Goal: Task Accomplishment & Management: Manage account settings

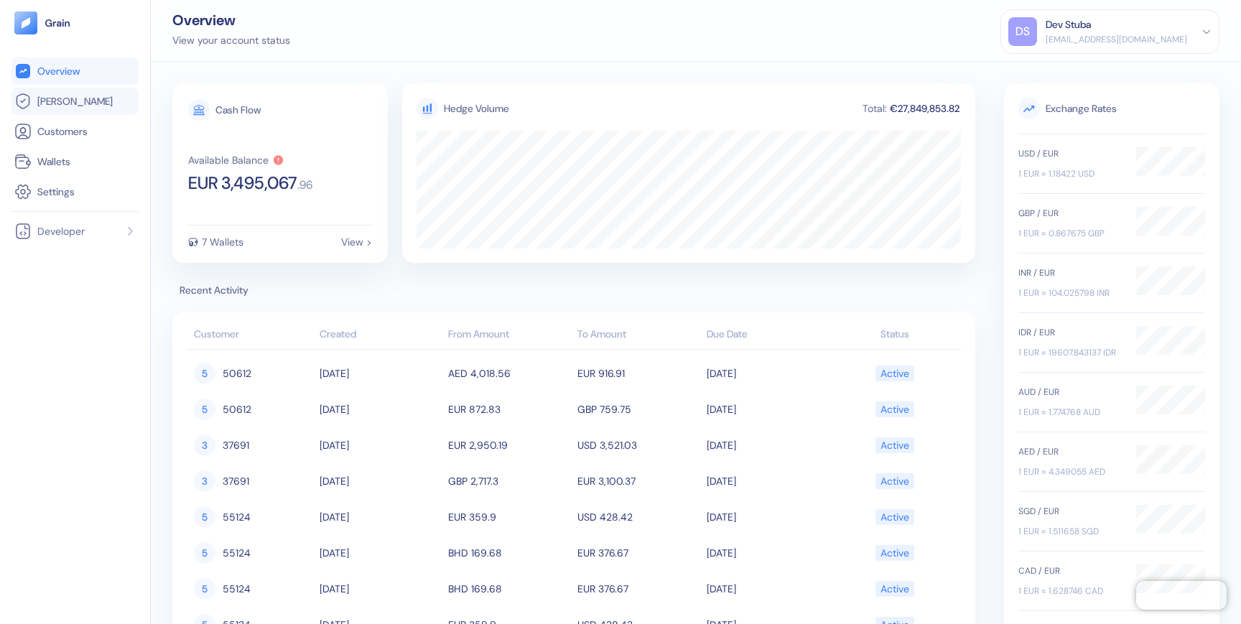
click at [83, 103] on link "[PERSON_NAME]" at bounding box center [74, 101] width 121 height 17
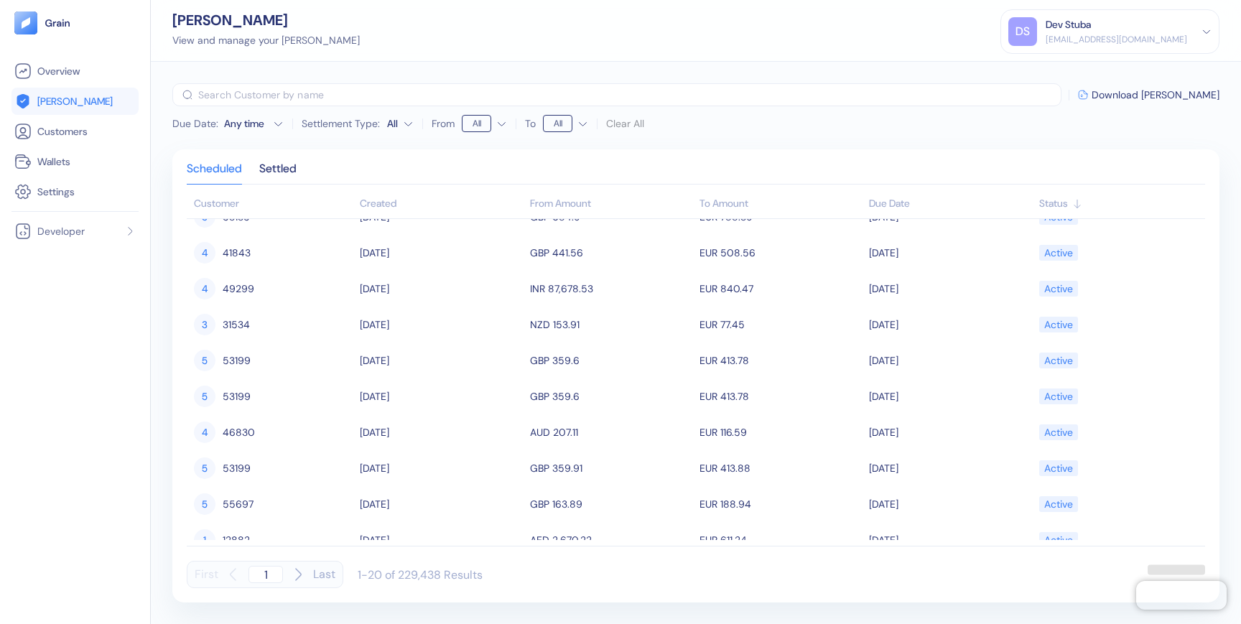
scroll to position [403, 0]
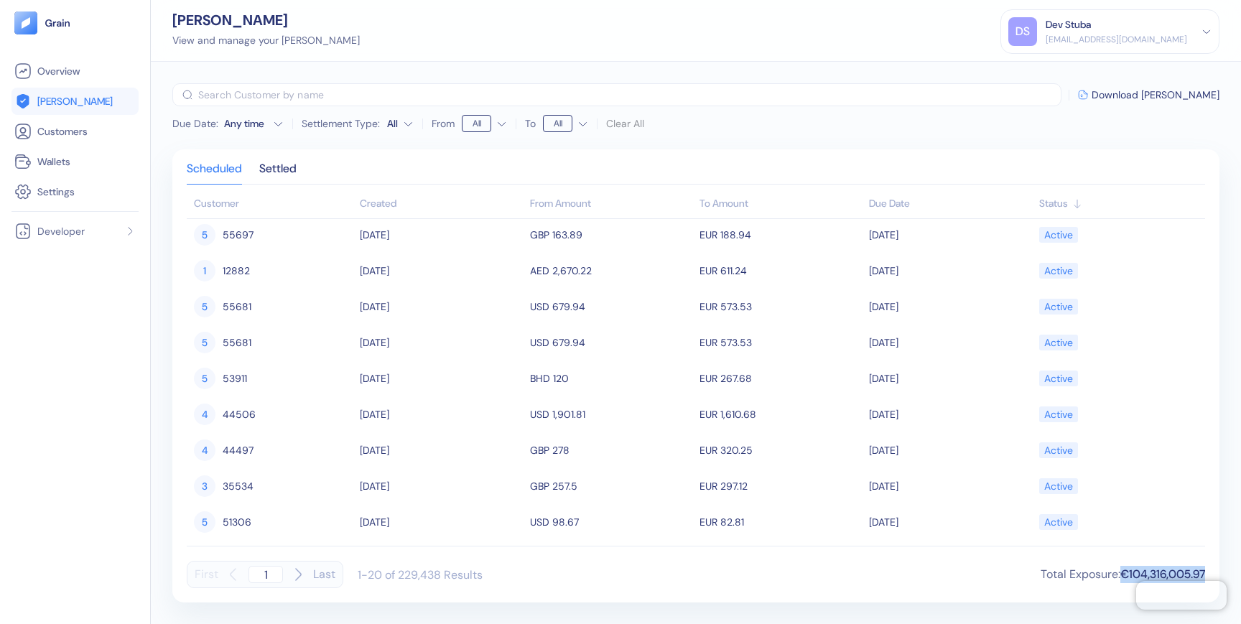
drag, startPoint x: 1116, startPoint y: 573, endPoint x: 1205, endPoint y: 571, distance: 89.1
click at [1205, 571] on div "Scheduled Settled Customer Created From Amount To Amount Due Date Status [PERSO…" at bounding box center [695, 375] width 1047 height 453
copy span "€104,316,005.97"
click at [967, 583] on div "First 1 Last 1-20 of 229,438 Results Total Exposure : €104,316,005.97" at bounding box center [696, 574] width 1018 height 27
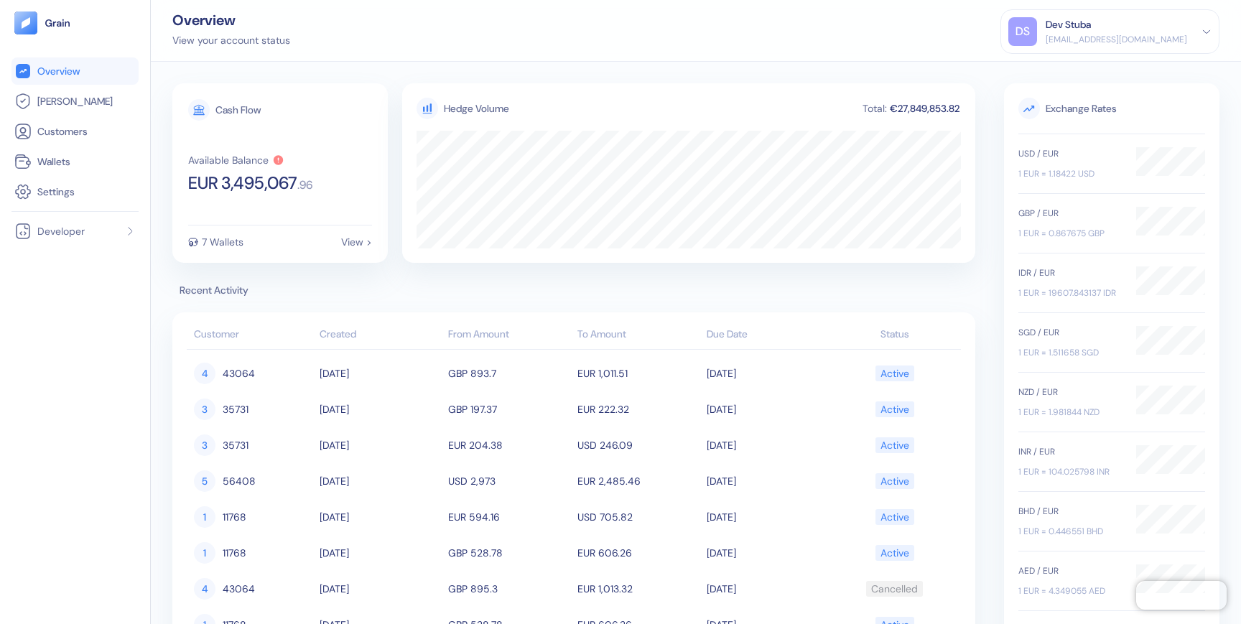
click at [1139, 25] on div "Dev Stuba" at bounding box center [1116, 24] width 141 height 15
click at [1090, 62] on div "Sign Out" at bounding box center [1109, 67] width 203 height 24
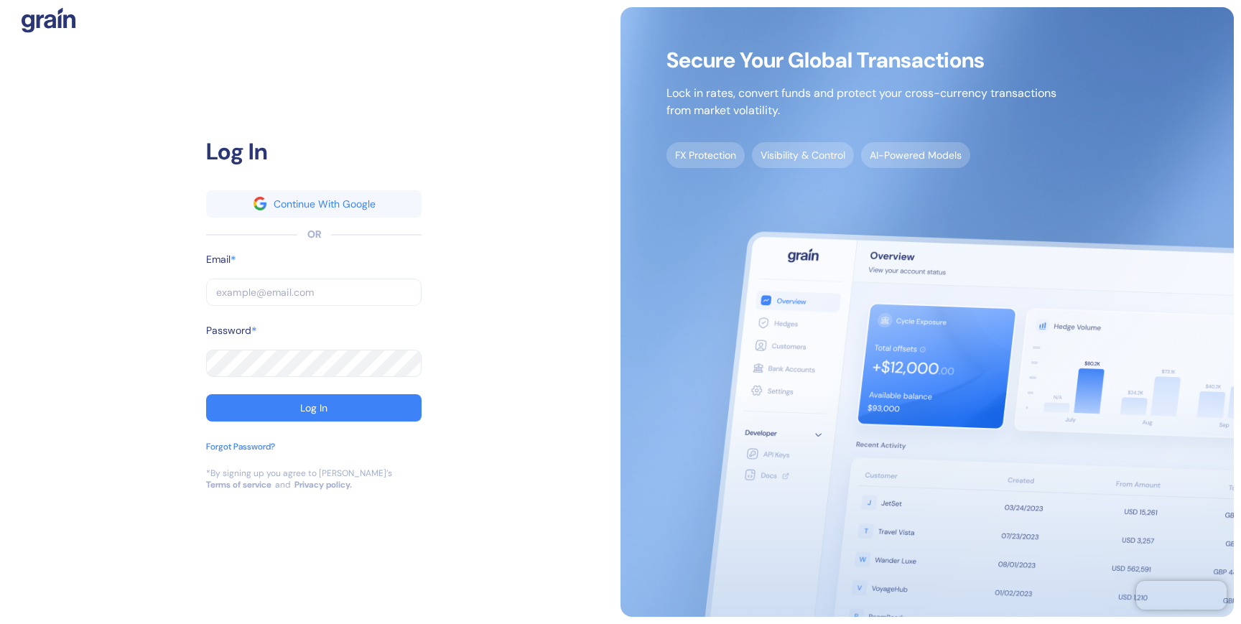
click at [247, 292] on input "text" at bounding box center [313, 292] width 215 height 27
paste input "dev+goglobal@grainfinance.co"
type input "dev+goglobal@grainfinance.co"
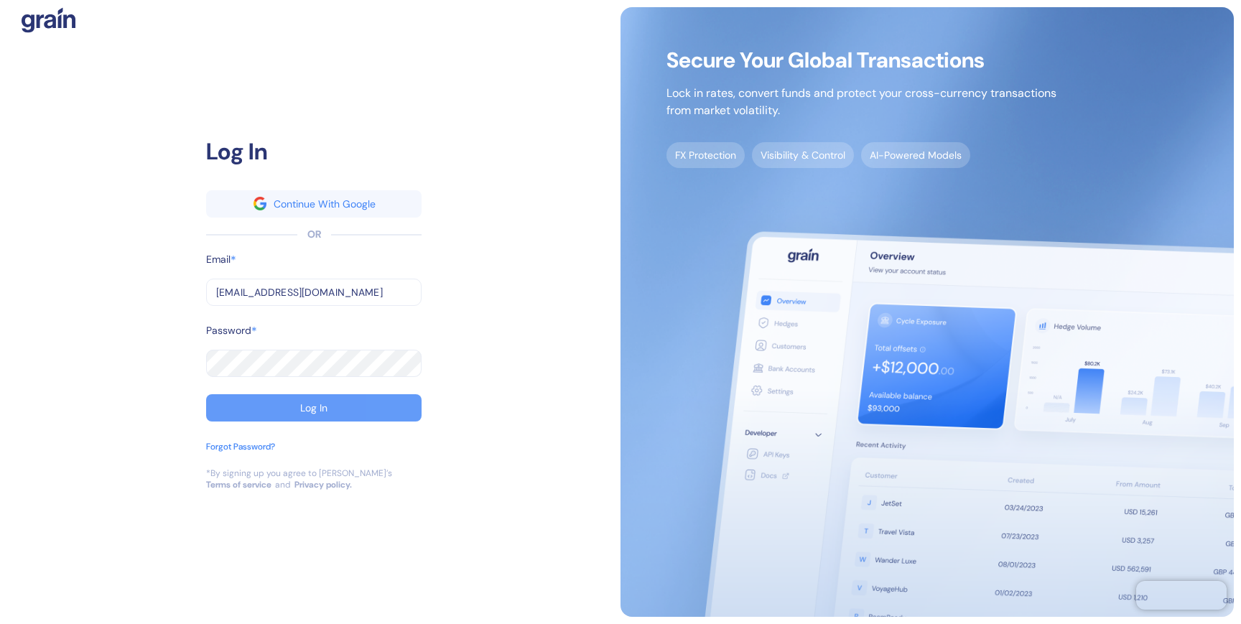
click at [329, 407] on button "Log In" at bounding box center [313, 407] width 215 height 27
